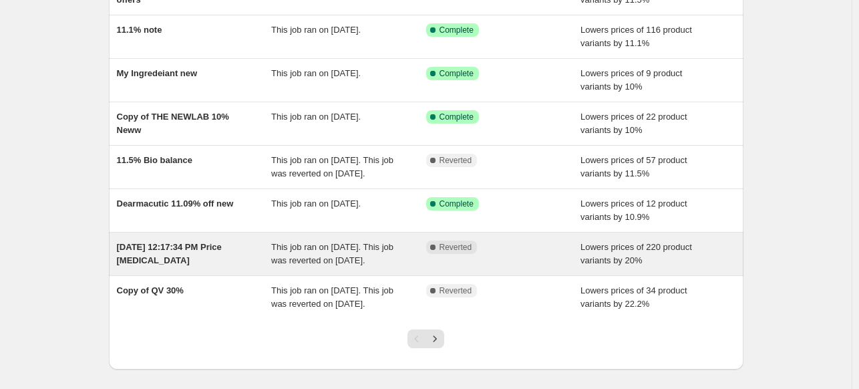
scroll to position [267, 0]
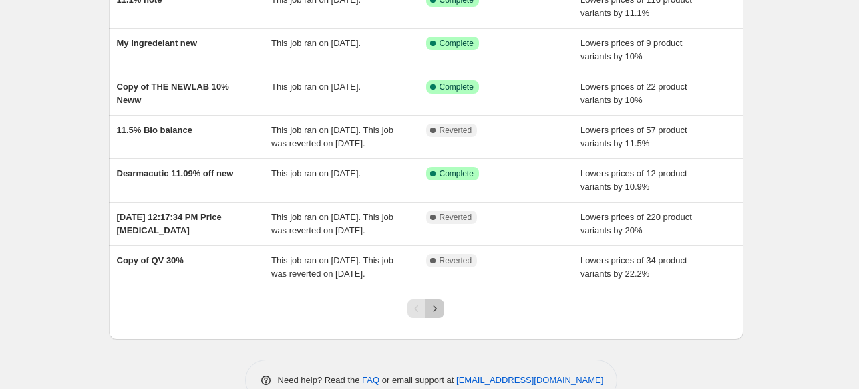
click at [441, 315] on icon "Next" at bounding box center [434, 308] width 13 height 13
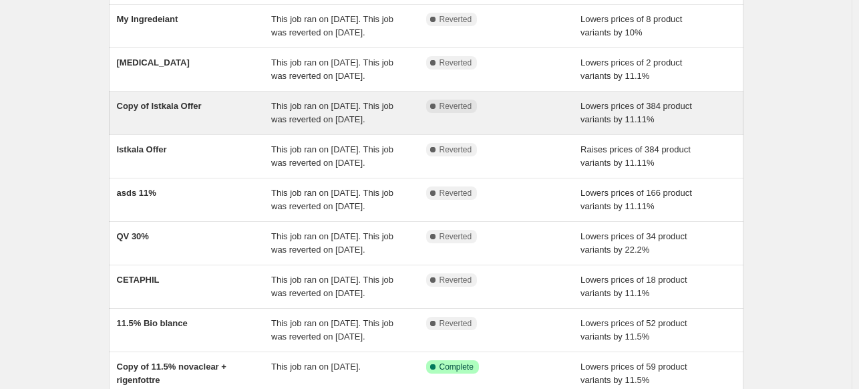
scroll to position [134, 0]
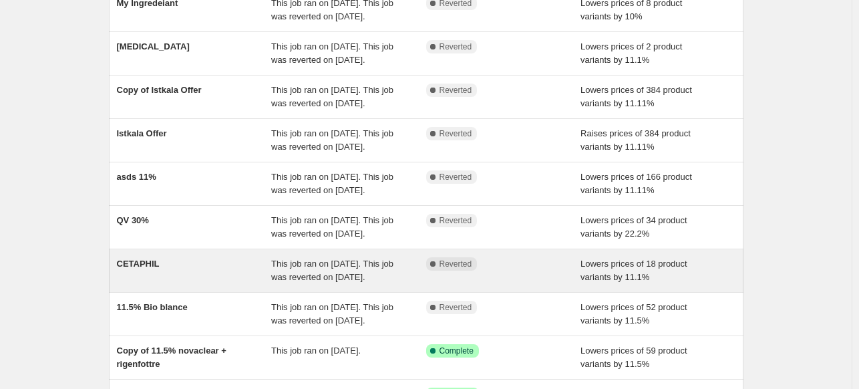
click at [256, 277] on div "CETAPHIL" at bounding box center [194, 270] width 155 height 27
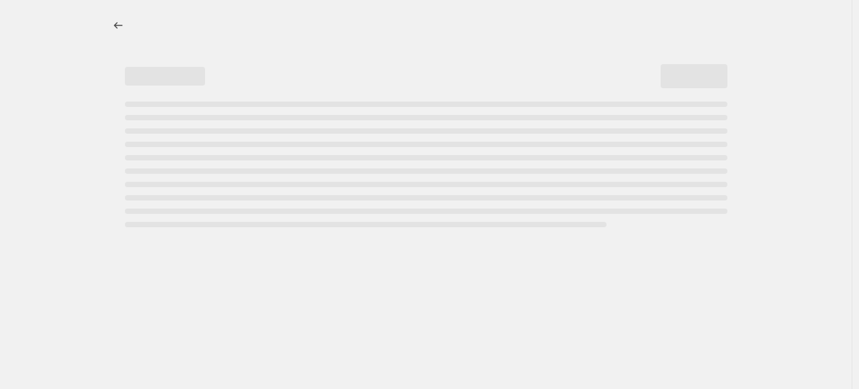
select select "percentage"
select select "collection"
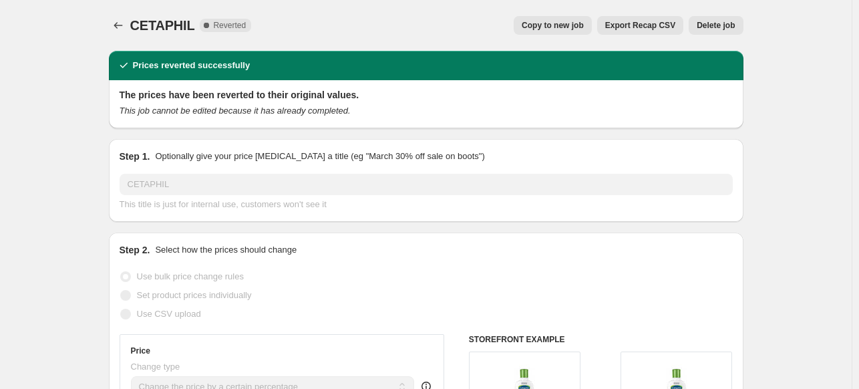
click at [576, 29] on span "Copy to new job" at bounding box center [553, 25] width 62 height 11
select select "percentage"
select select "collection"
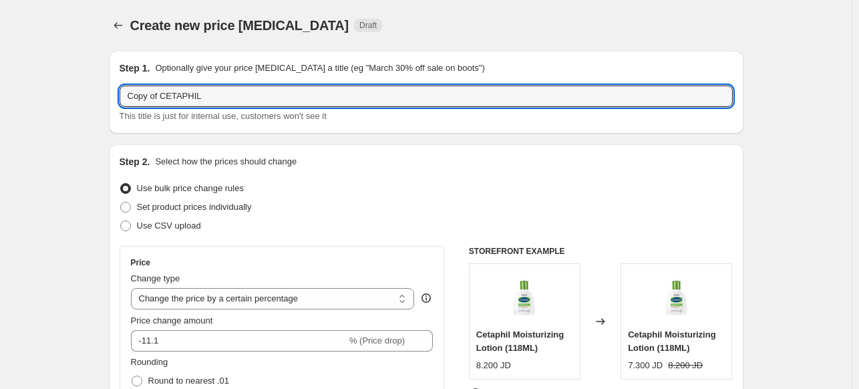
drag, startPoint x: 165, startPoint y: 98, endPoint x: 115, endPoint y: 92, distance: 50.4
click at [115, 92] on div "Step 1. Optionally give your price change job a title (eg "March 30% off sale o…" at bounding box center [426, 92] width 634 height 83
click at [238, 102] on input "CETAPHIL" at bounding box center [426, 95] width 613 height 21
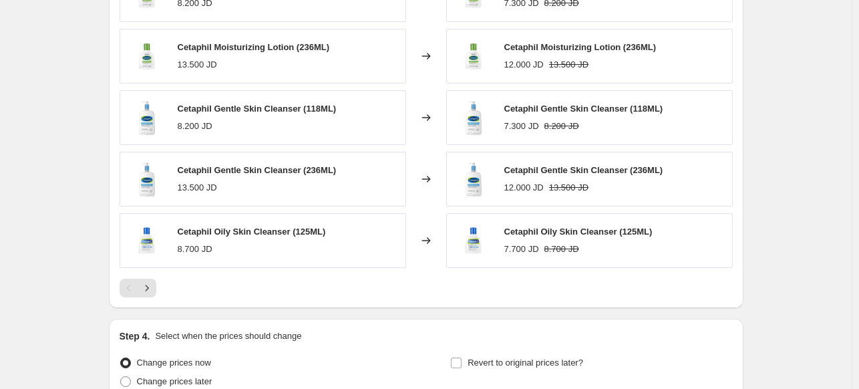
scroll to position [1173, 0]
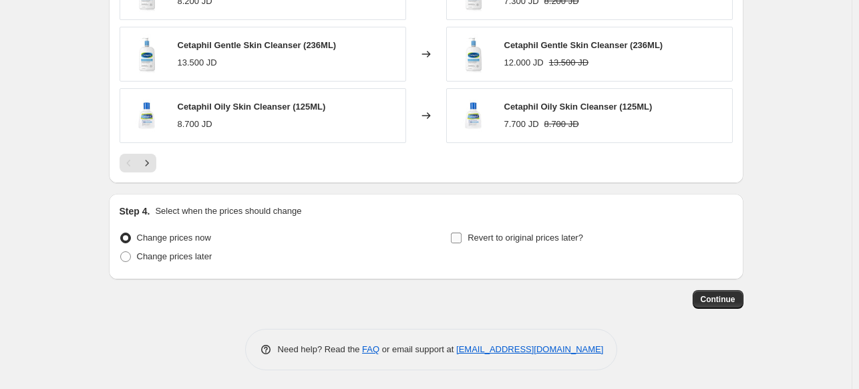
type input "CETAPHIL 10%"
click at [458, 234] on input "Revert to original prices later?" at bounding box center [456, 237] width 11 height 11
checkbox input "true"
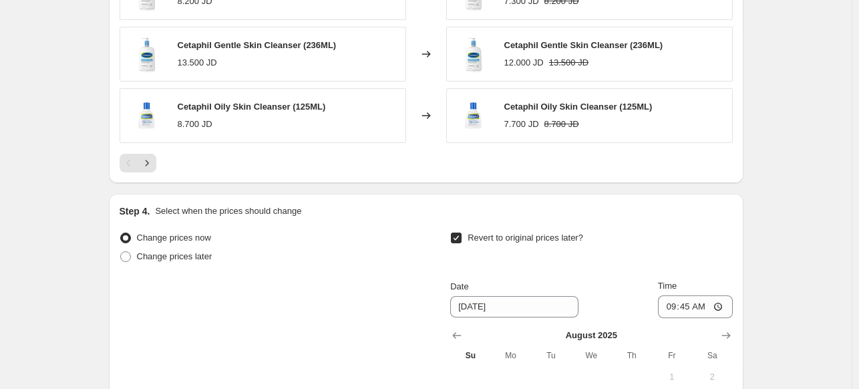
scroll to position [1373, 0]
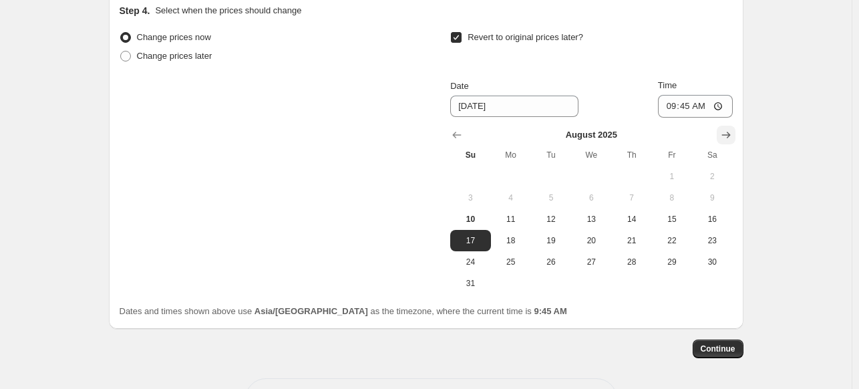
click at [723, 132] on icon "Show next month, September 2025" at bounding box center [725, 134] width 13 height 13
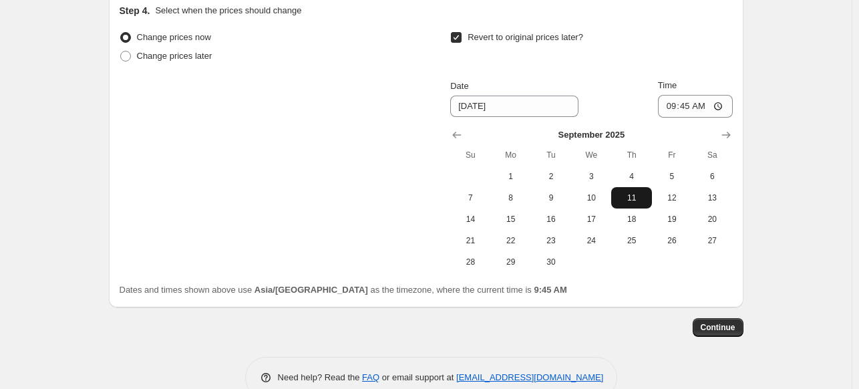
click at [622, 200] on span "11" at bounding box center [630, 197] width 29 height 11
click at [598, 194] on span "10" at bounding box center [590, 197] width 29 height 11
type input "9/10/2025"
click at [709, 331] on button "Continue" at bounding box center [718, 327] width 51 height 19
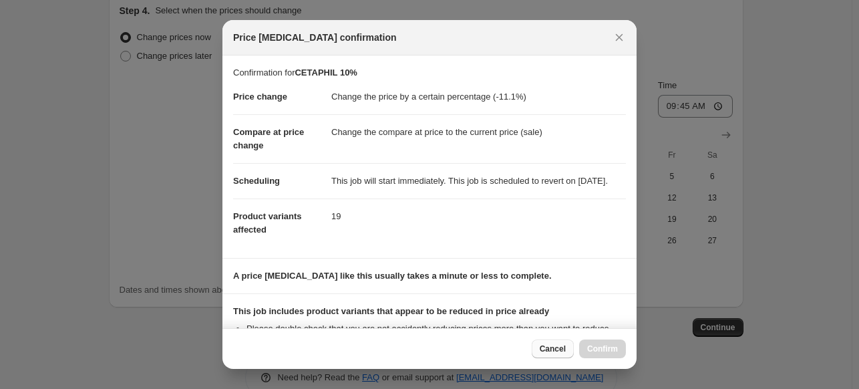
click at [562, 352] on span "Cancel" at bounding box center [553, 348] width 26 height 11
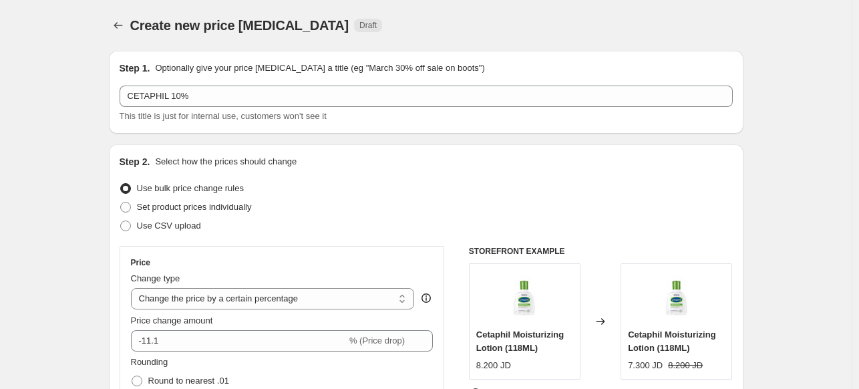
scroll to position [1373, 0]
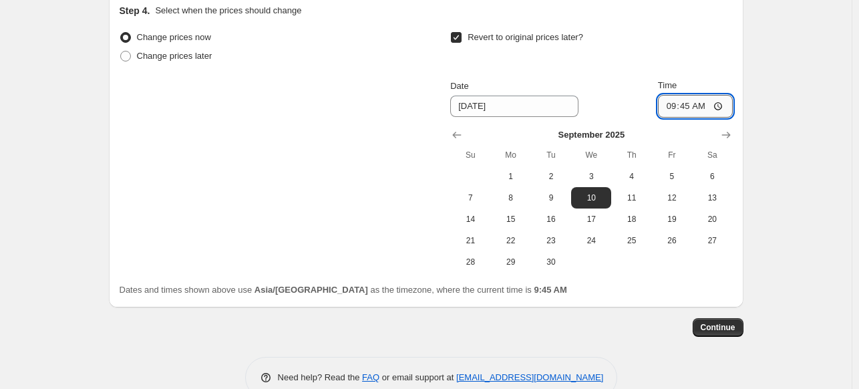
click at [726, 101] on input "09:45" at bounding box center [695, 106] width 75 height 23
type input "23:45"
click at [716, 330] on span "Continue" at bounding box center [718, 327] width 35 height 11
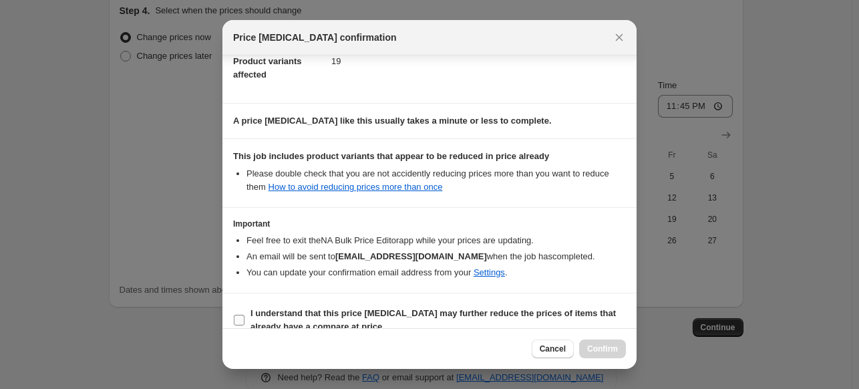
scroll to position [185, 0]
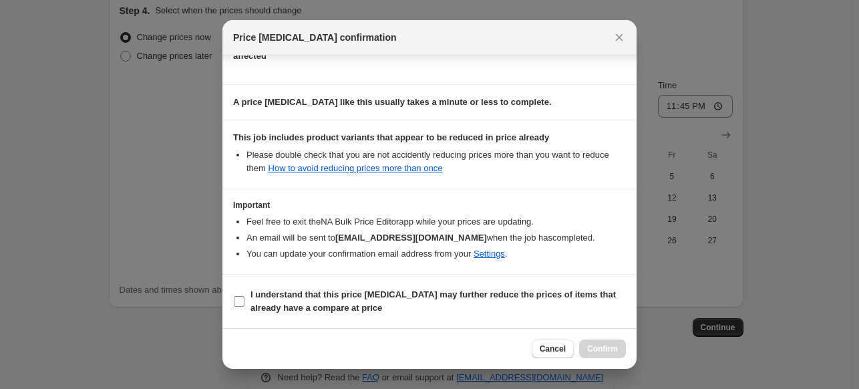
click at [315, 297] on b "I understand that this price change job may further reduce the prices of items …" at bounding box center [432, 300] width 365 height 23
click at [244, 297] on input "I understand that this price change job may further reduce the prices of items …" at bounding box center [239, 301] width 11 height 11
checkbox input "true"
click at [599, 351] on span "Confirm" at bounding box center [602, 348] width 31 height 11
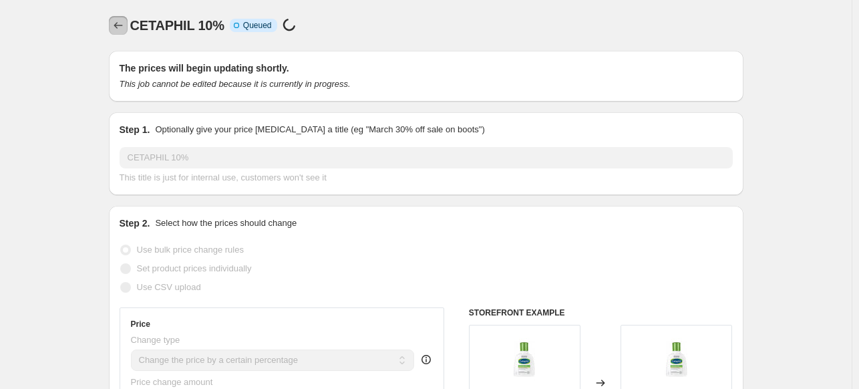
click at [118, 32] on button "Price change jobs" at bounding box center [118, 25] width 19 height 19
